Goal: Find specific page/section: Locate a particular part of the current website

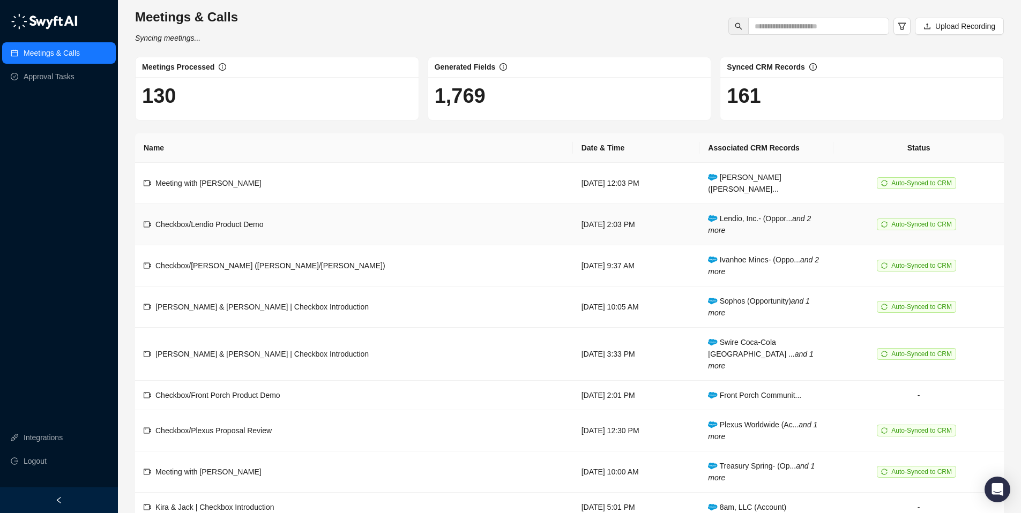
click at [254, 204] on td "Checkbox/Lendio Product Demo" at bounding box center [354, 224] width 438 height 41
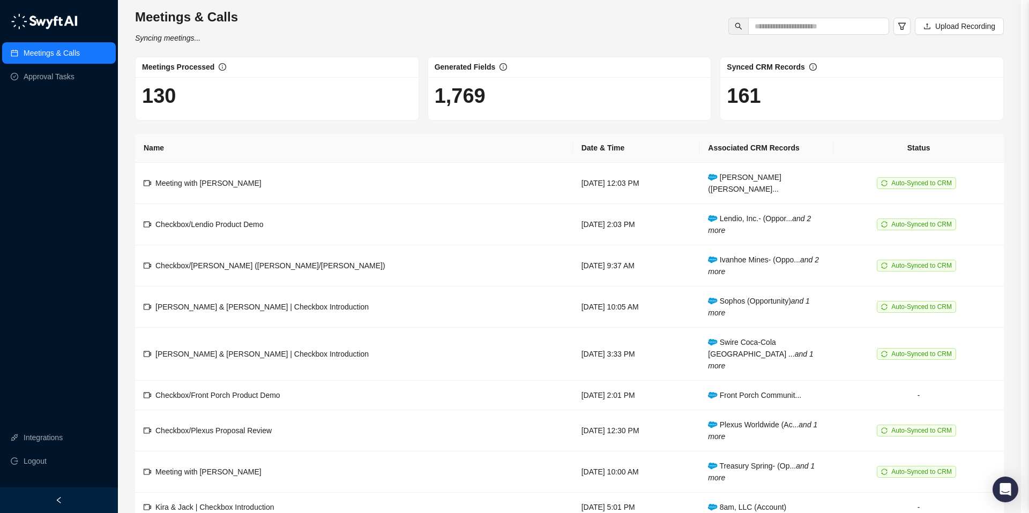
click at [254, 203] on div at bounding box center [514, 256] width 1029 height 513
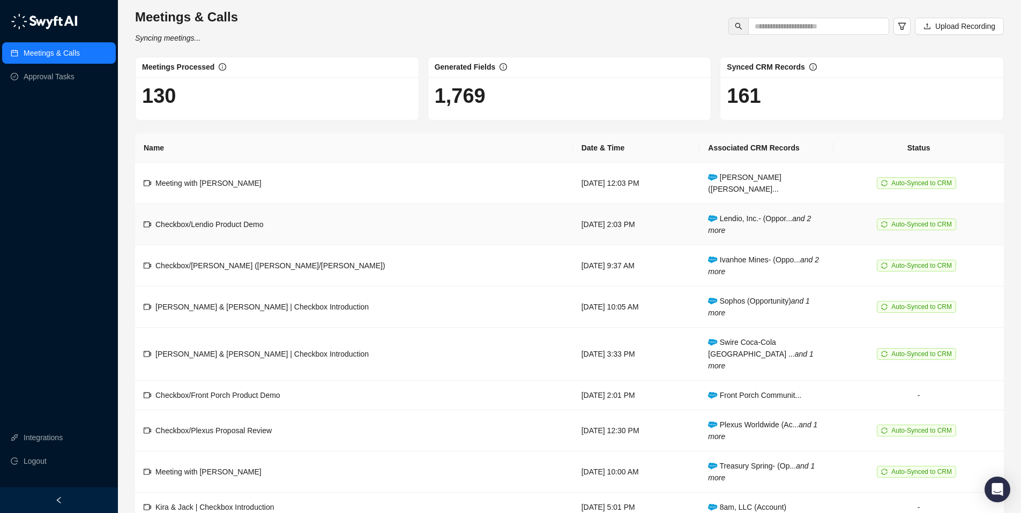
click at [243, 220] on span "Checkbox/Lendio Product Demo" at bounding box center [209, 224] width 108 height 9
click at [933, 221] on span "Auto-Synced to CRM" at bounding box center [921, 225] width 61 height 8
click at [216, 205] on td "Checkbox/Lendio Product Demo" at bounding box center [354, 224] width 438 height 41
click at [216, 204] on td "Checkbox/Lendio Product Demo" at bounding box center [354, 224] width 438 height 41
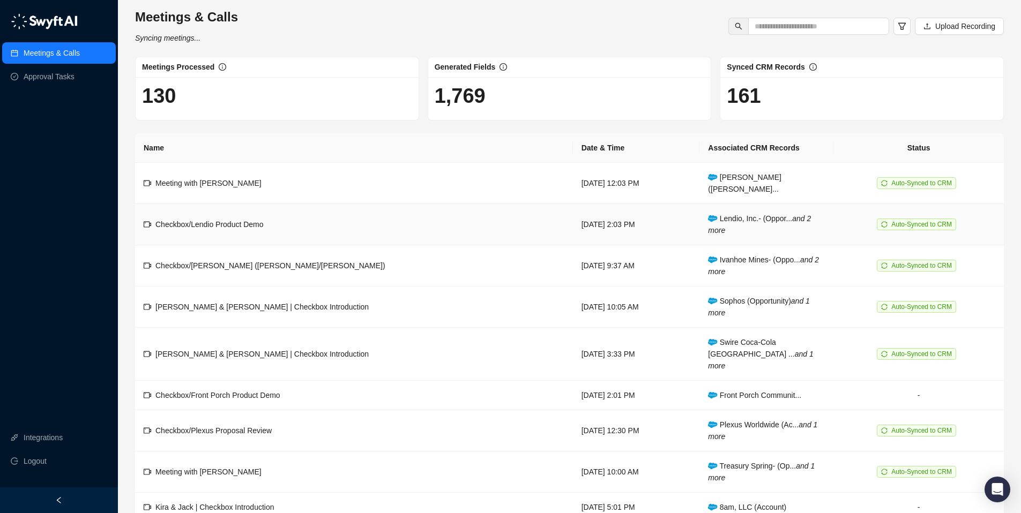
click at [708, 214] on span "Lendio, Inc.- (Oppor... and 2 more" at bounding box center [759, 224] width 103 height 20
click at [708, 215] on icon at bounding box center [712, 218] width 9 height 6
click at [708, 215] on icon at bounding box center [713, 219] width 10 height 8
